Goal: Information Seeking & Learning: Learn about a topic

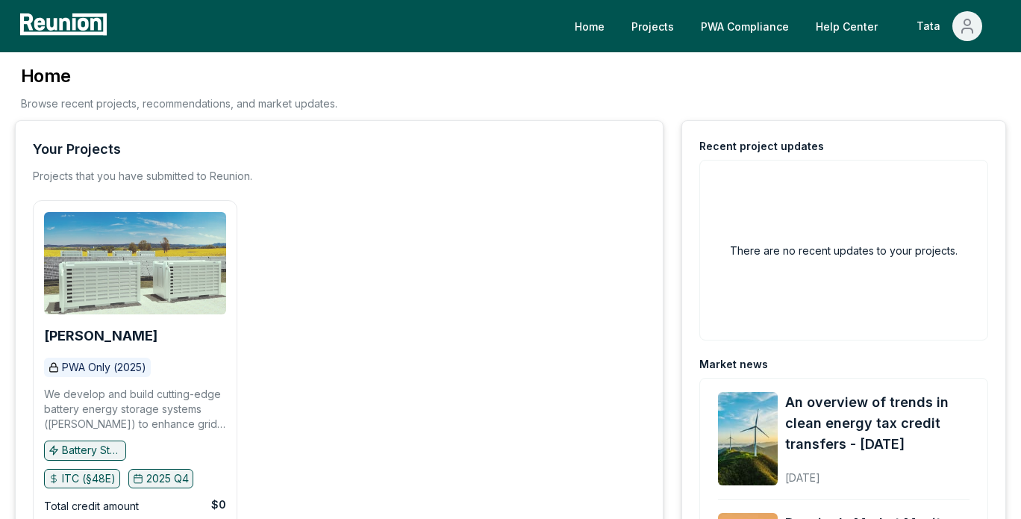
click at [145, 287] on img at bounding box center [135, 263] width 182 height 102
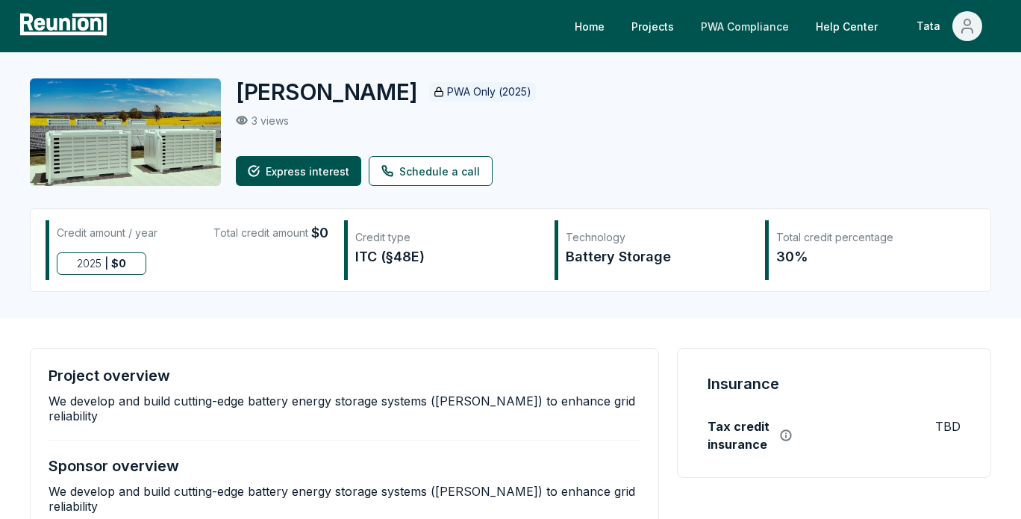
click at [747, 18] on link "PWA Compliance" at bounding box center [745, 26] width 112 height 30
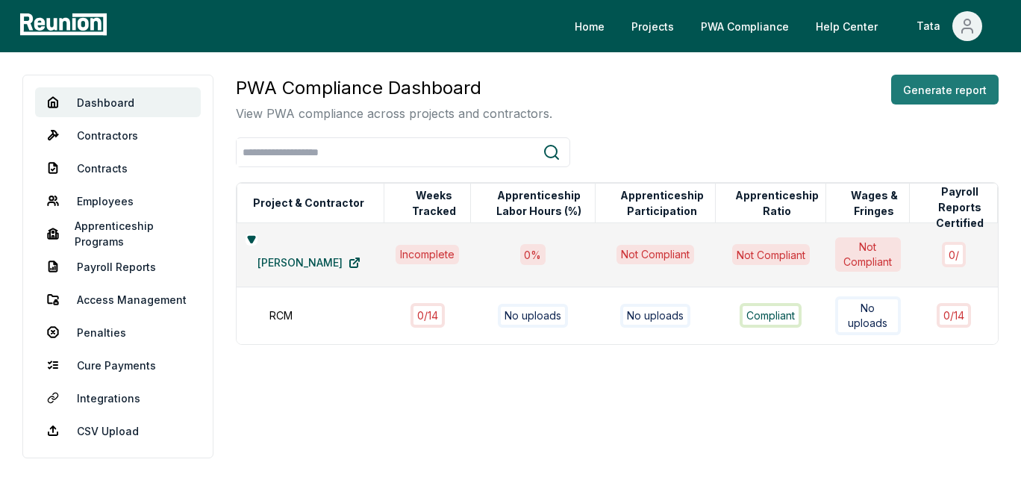
click at [967, 95] on button "Generate report" at bounding box center [944, 90] width 107 height 30
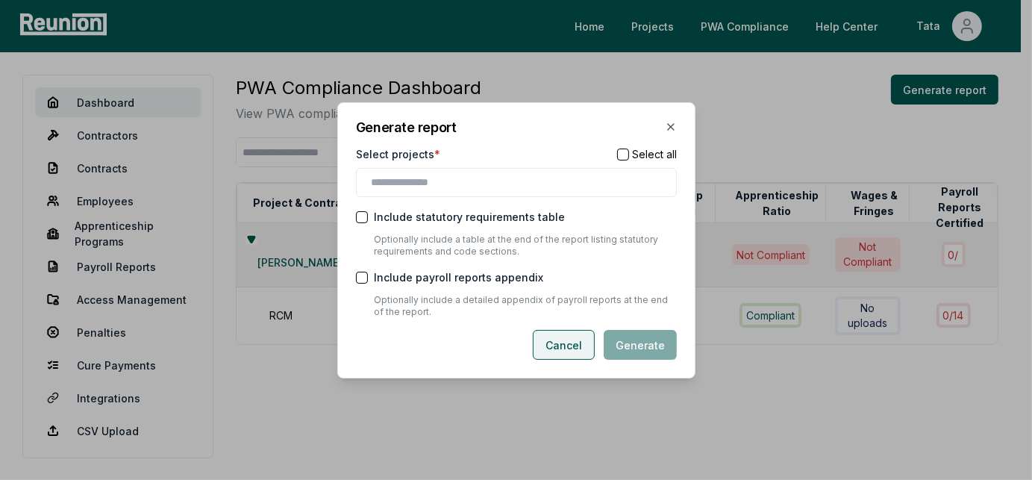
click at [576, 344] on button "Cancel" at bounding box center [564, 345] width 62 height 30
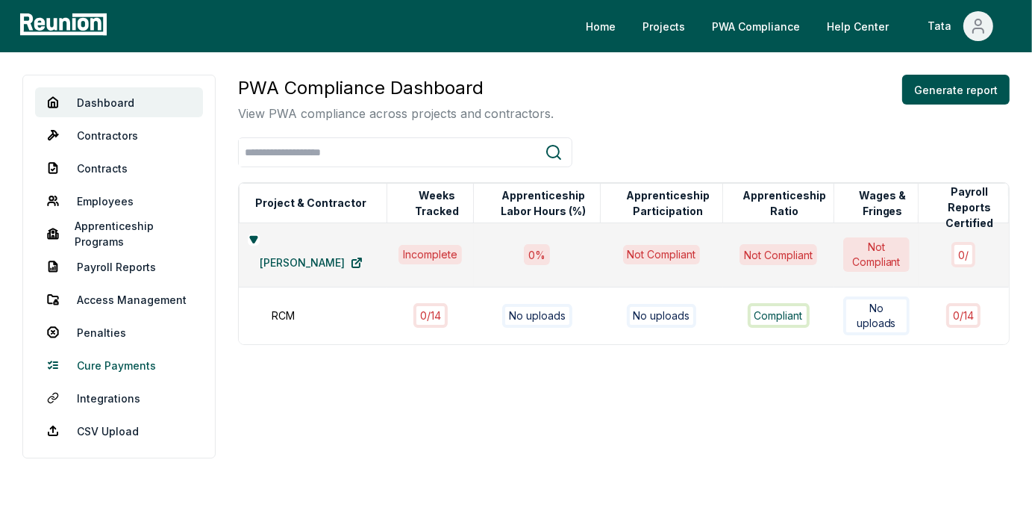
click at [105, 359] on link "Cure Payments" at bounding box center [119, 365] width 168 height 30
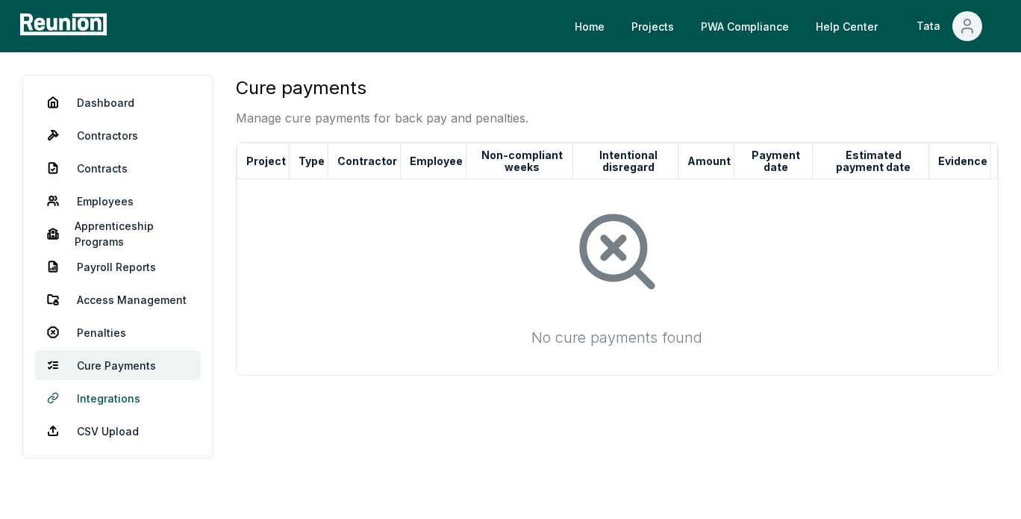
click at [137, 408] on link "Integrations" at bounding box center [118, 398] width 166 height 30
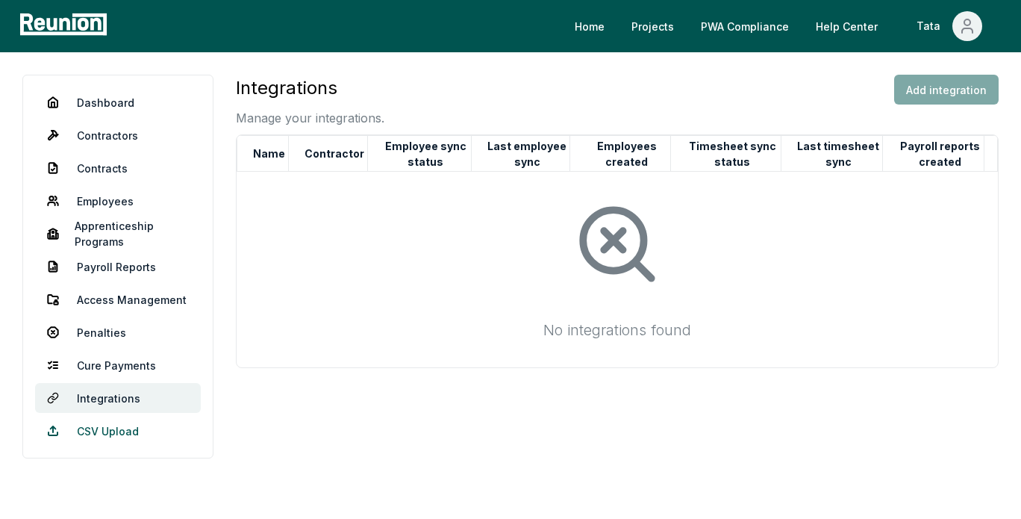
click at [119, 428] on link "CSV Upload" at bounding box center [118, 431] width 166 height 30
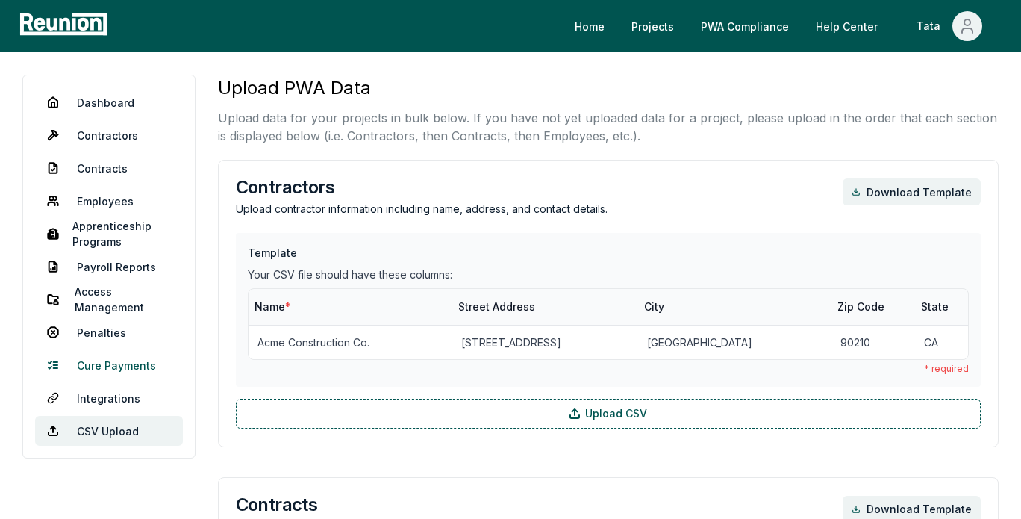
click at [132, 371] on link "Cure Payments" at bounding box center [109, 365] width 148 height 30
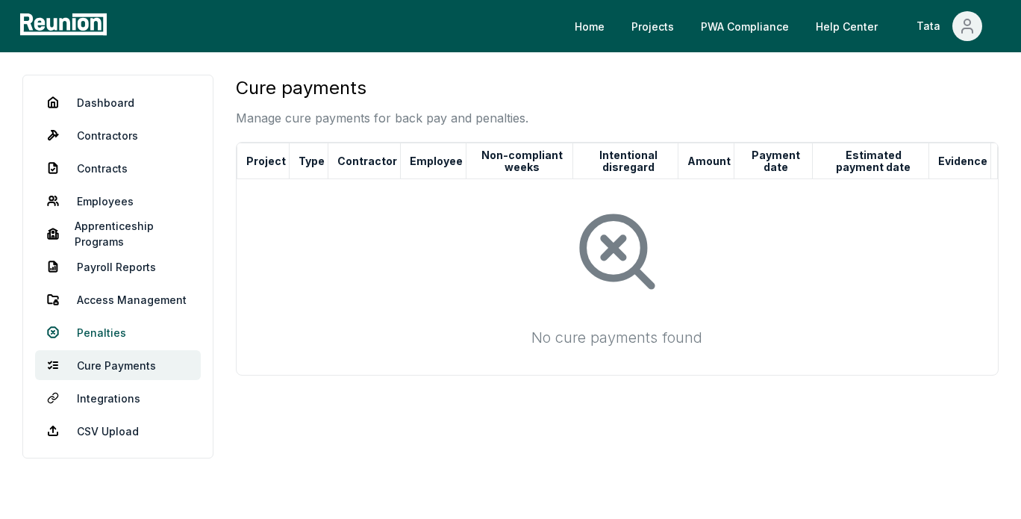
click at [126, 334] on link "Penalties" at bounding box center [118, 332] width 166 height 30
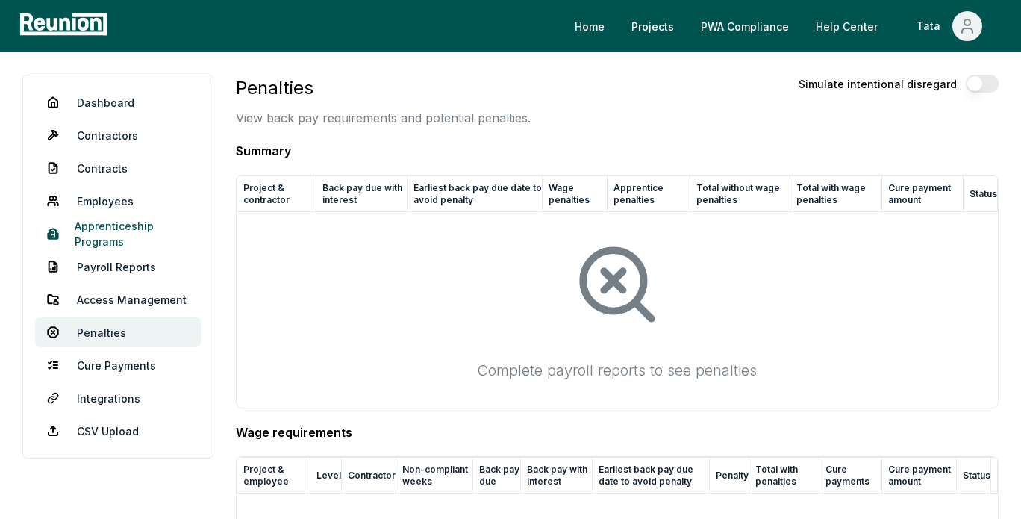
click at [113, 243] on link "Apprenticeship Programs" at bounding box center [118, 234] width 166 height 30
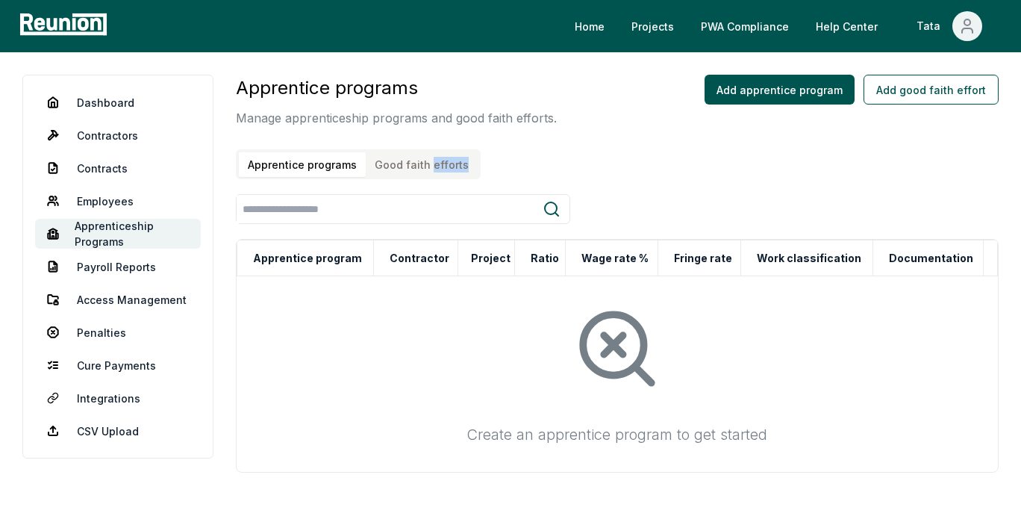
click at [425, 179] on div "Apprentice programs Manage apprenticeship programs and good faith efforts. Appr…" at bounding box center [617, 274] width 763 height 398
click at [426, 172] on button "Good faith efforts" at bounding box center [422, 164] width 112 height 25
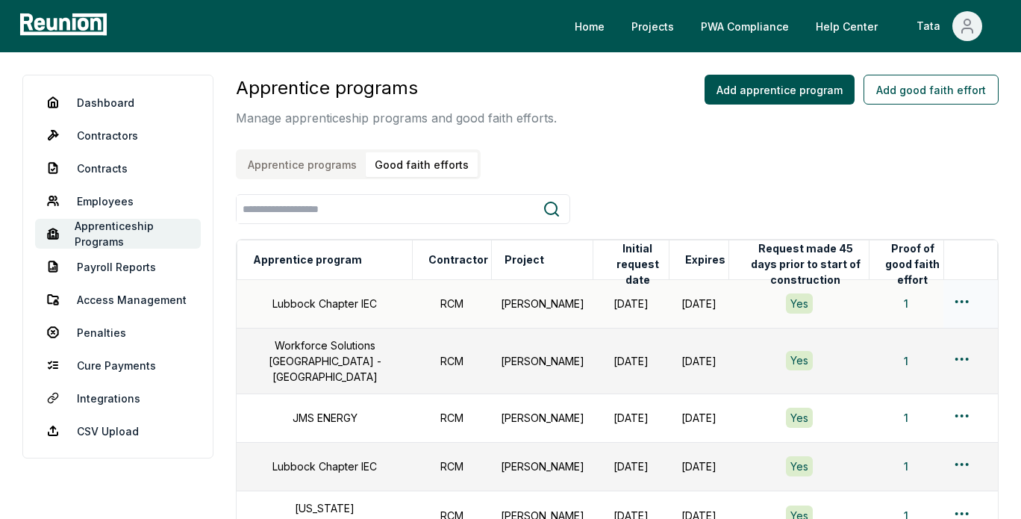
click at [849, 304] on td "Yes" at bounding box center [799, 303] width 140 height 49
click at [963, 304] on html "Please visit us on your desktop We're working on making our marketplace mobile-…" at bounding box center [510, 341] width 1021 height 683
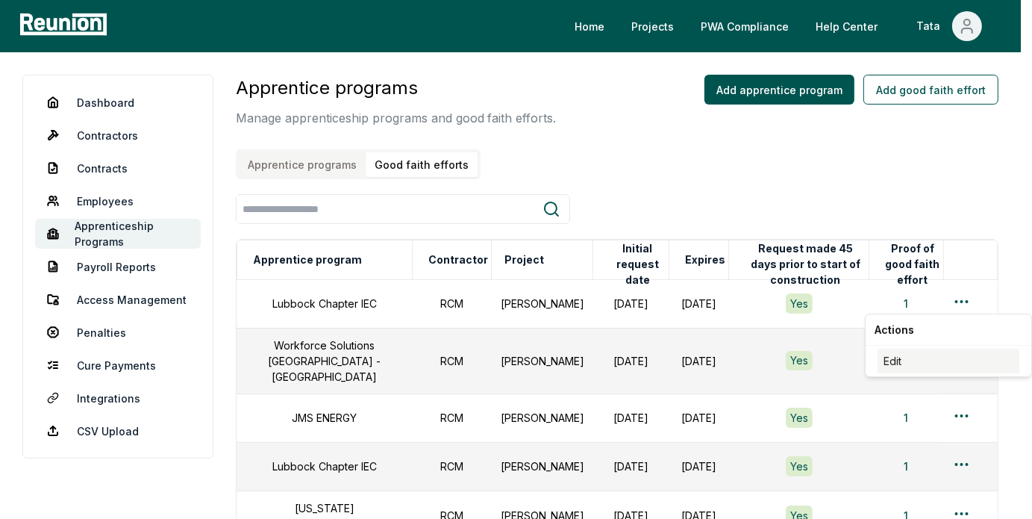
click at [909, 358] on div "Edit" at bounding box center [949, 361] width 142 height 25
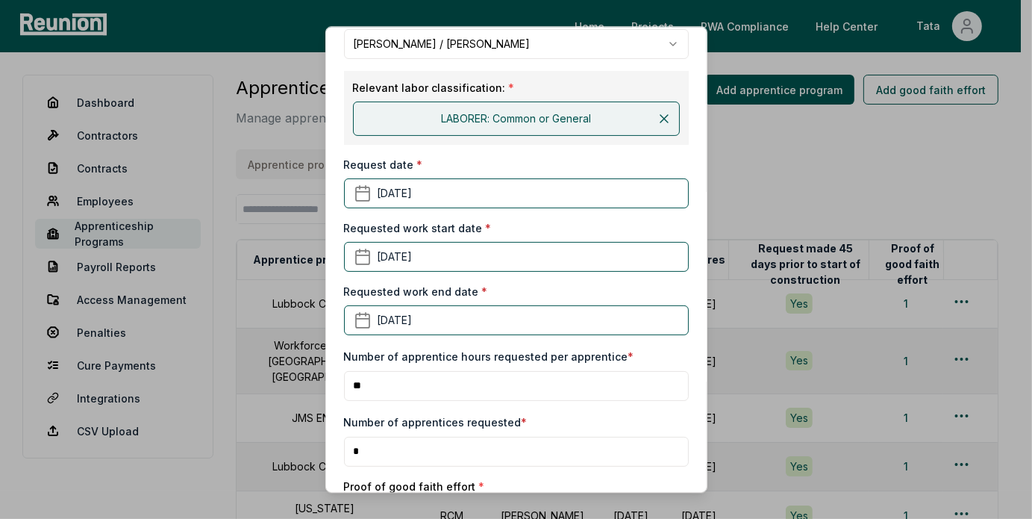
scroll to position [373, 0]
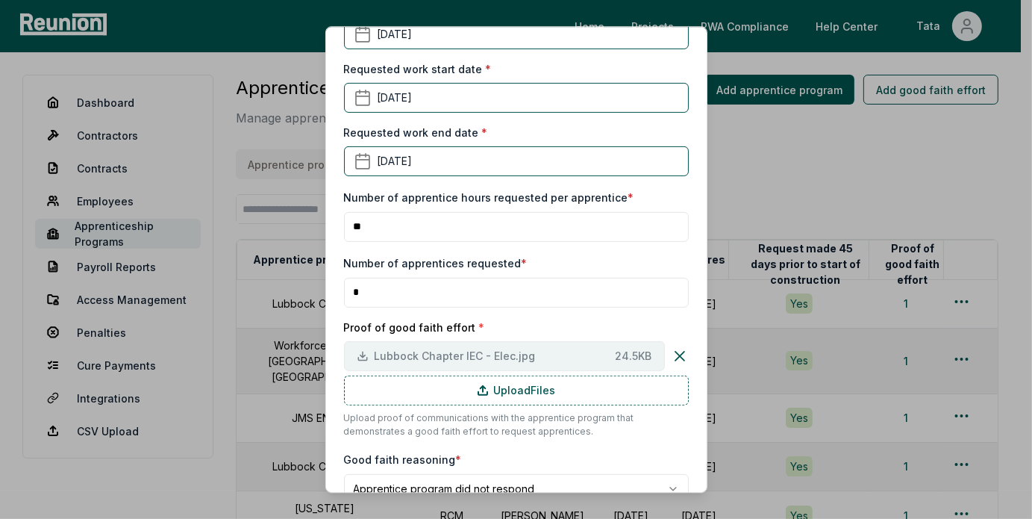
click at [585, 349] on span "Lubbock Chapter IEC - Elec.jpg" at bounding box center [492, 356] width 235 height 16
